Goal: Book appointment/travel/reservation

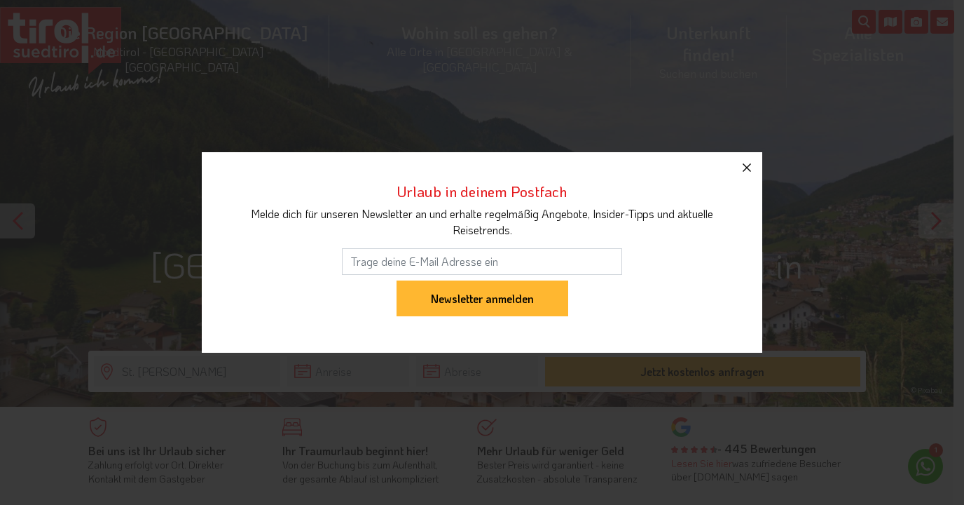
click at [746, 166] on icon "button" at bounding box center [747, 167] width 8 height 8
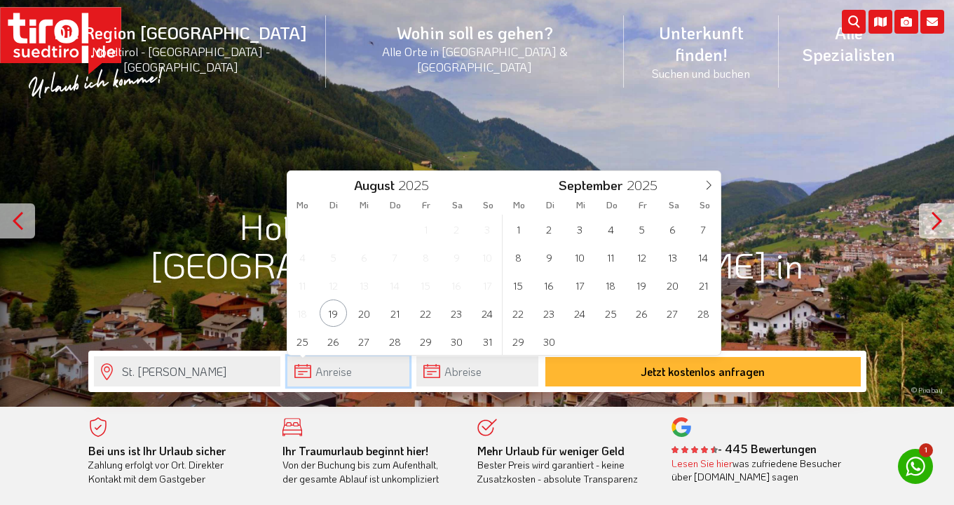
click at [336, 371] on input "text" at bounding box center [348, 371] width 122 height 30
click at [396, 340] on span "28" at bounding box center [394, 340] width 27 height 27
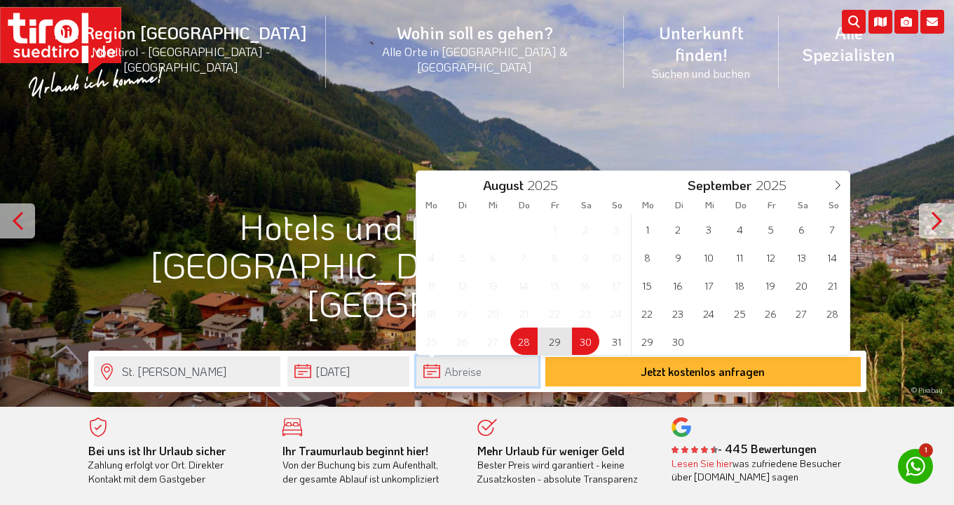
click at [466, 374] on input "text" at bounding box center [477, 371] width 122 height 30
click at [610, 342] on span "31" at bounding box center [616, 340] width 27 height 27
type input "[DATE]"
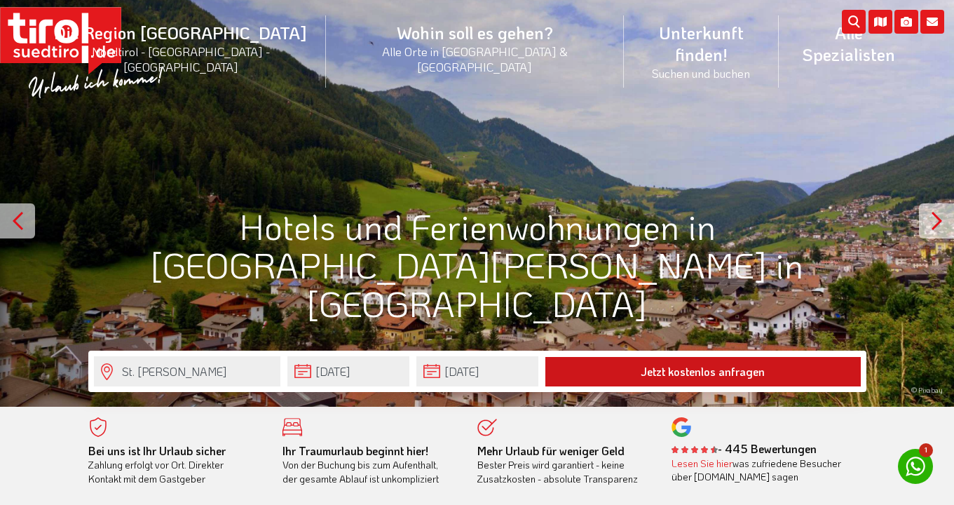
click at [646, 371] on button "Jetzt kostenlos anfragen" at bounding box center [702, 371] width 315 height 29
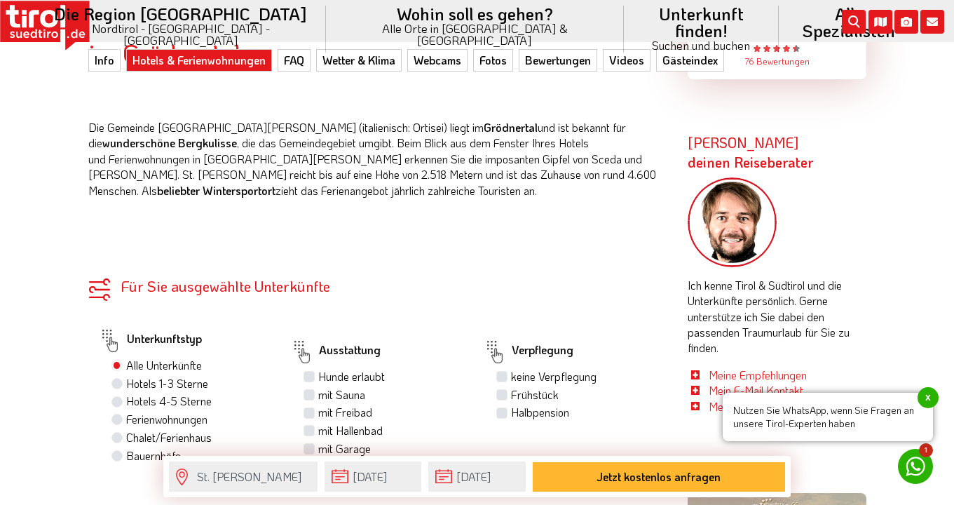
scroll to position [540, 0]
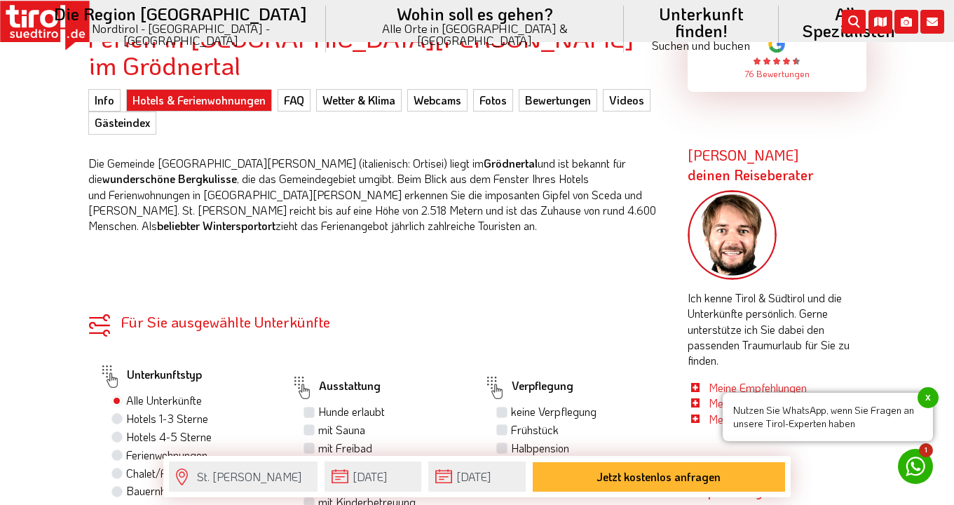
click at [197, 411] on label "Hotels 1-3 Sterne" at bounding box center [167, 418] width 82 height 15
click at [123, 414] on input "Hotels 1-3 Sterne" at bounding box center [118, 418] width 9 height 9
radio input "true"
click at [511, 422] on label "Frühstück" at bounding box center [535, 429] width 48 height 15
click at [503, 425] on input "Frühstück" at bounding box center [503, 429] width 9 height 9
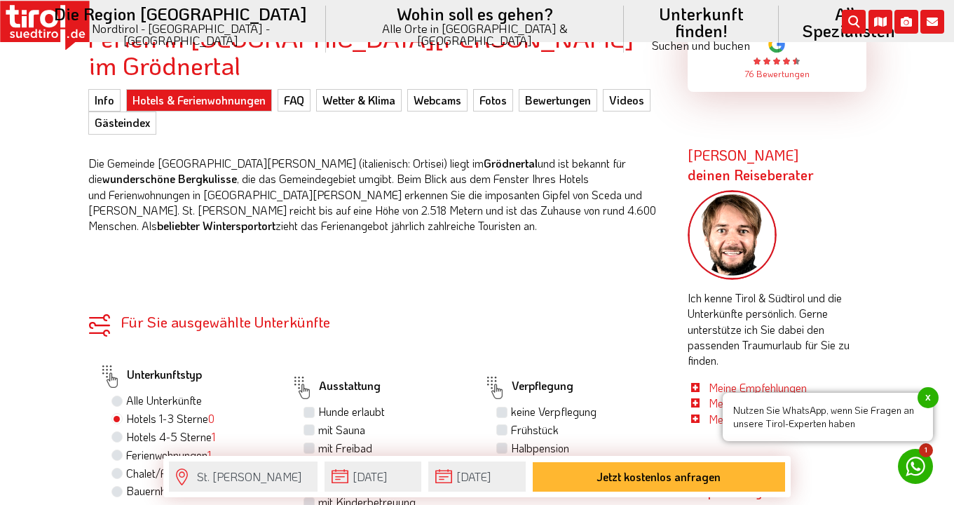
checkbox input "true"
click at [126, 429] on label "Hotels 4-5 Sterne 1" at bounding box center [170, 436] width 89 height 15
click at [118, 432] on input "Hotels 4-5 Sterne 1" at bounding box center [118, 436] width 9 height 9
radio input "true"
click at [927, 398] on span "x" at bounding box center [927, 397] width 21 height 21
